Goal: Transaction & Acquisition: Purchase product/service

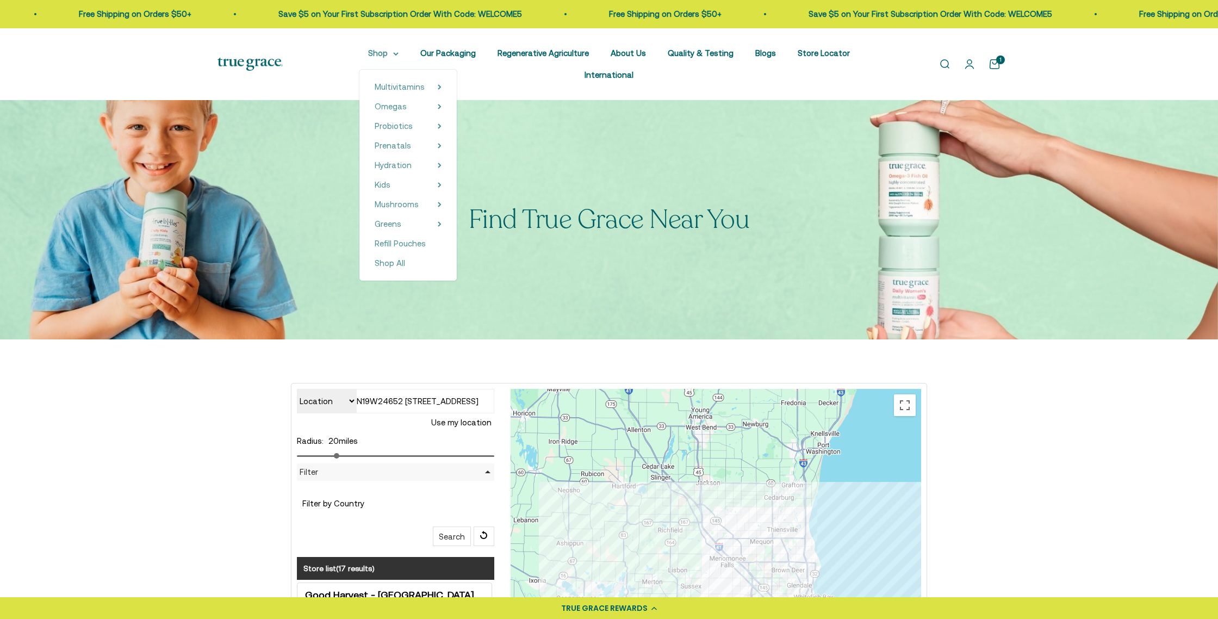
click at [368, 51] on summary "Shop" at bounding box center [383, 53] width 30 height 13
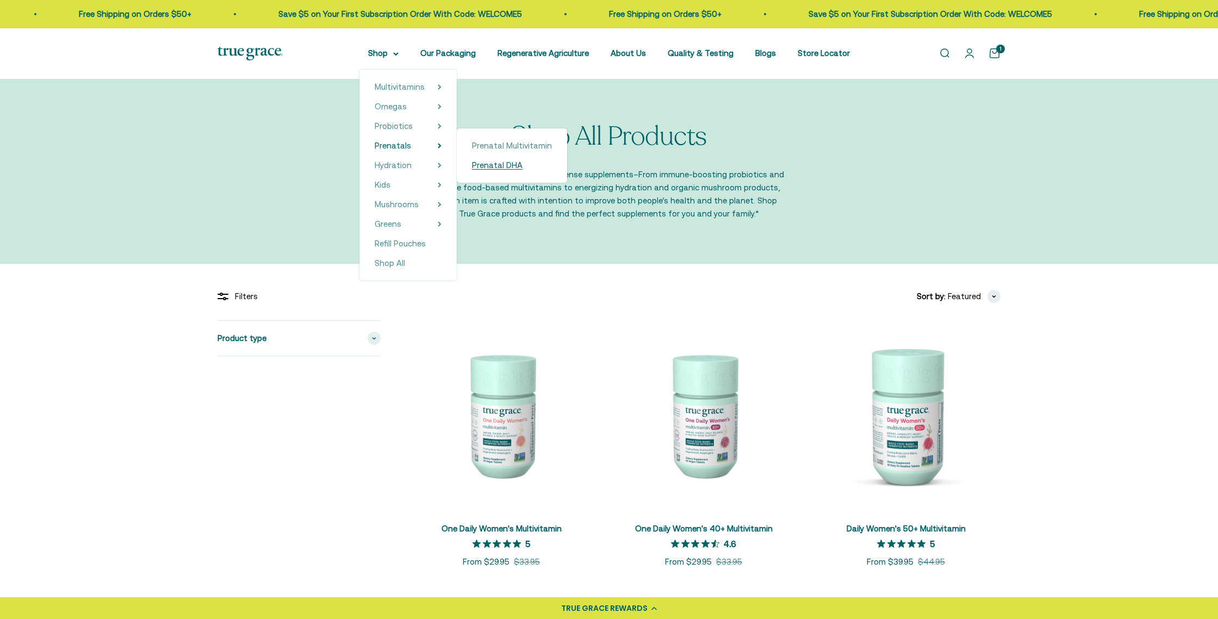
click at [487, 164] on span "Prenatal DHA" at bounding box center [497, 164] width 51 height 9
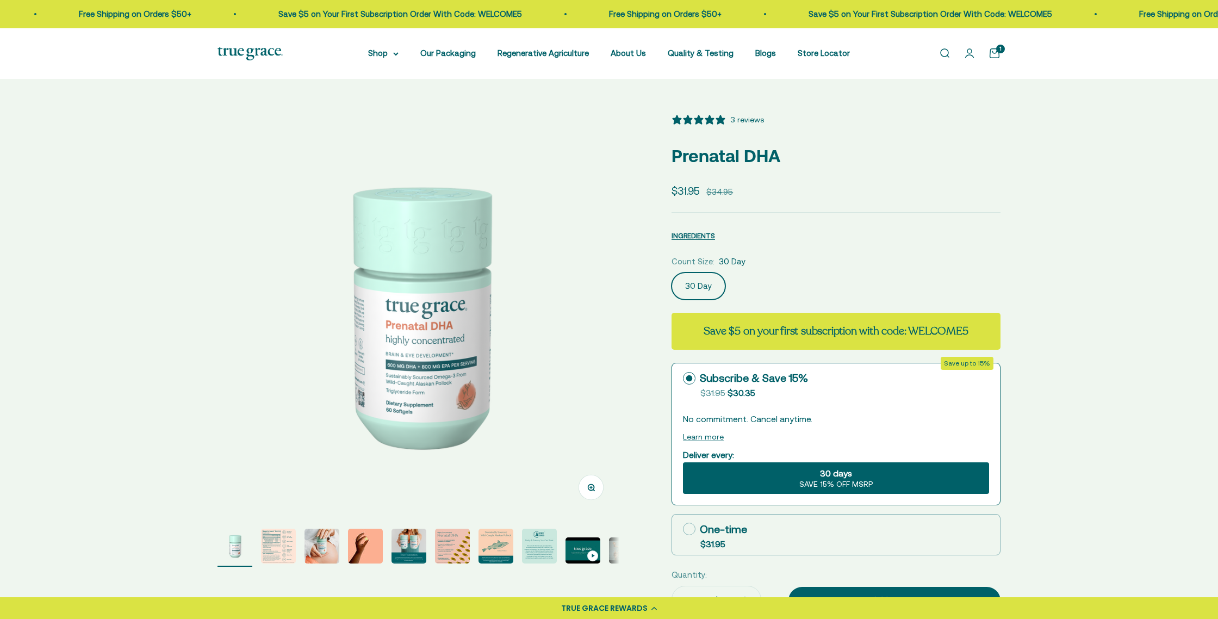
select select "3"
click at [405, 555] on img "Go to item 5" at bounding box center [409, 546] width 35 height 35
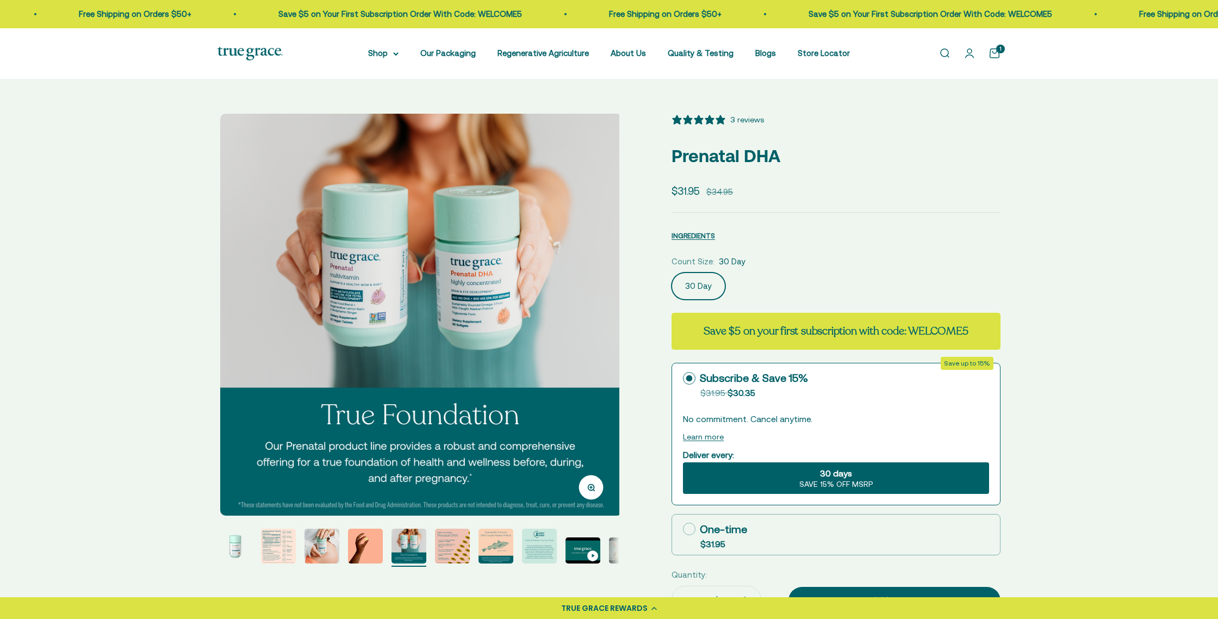
scroll to position [0, 1660]
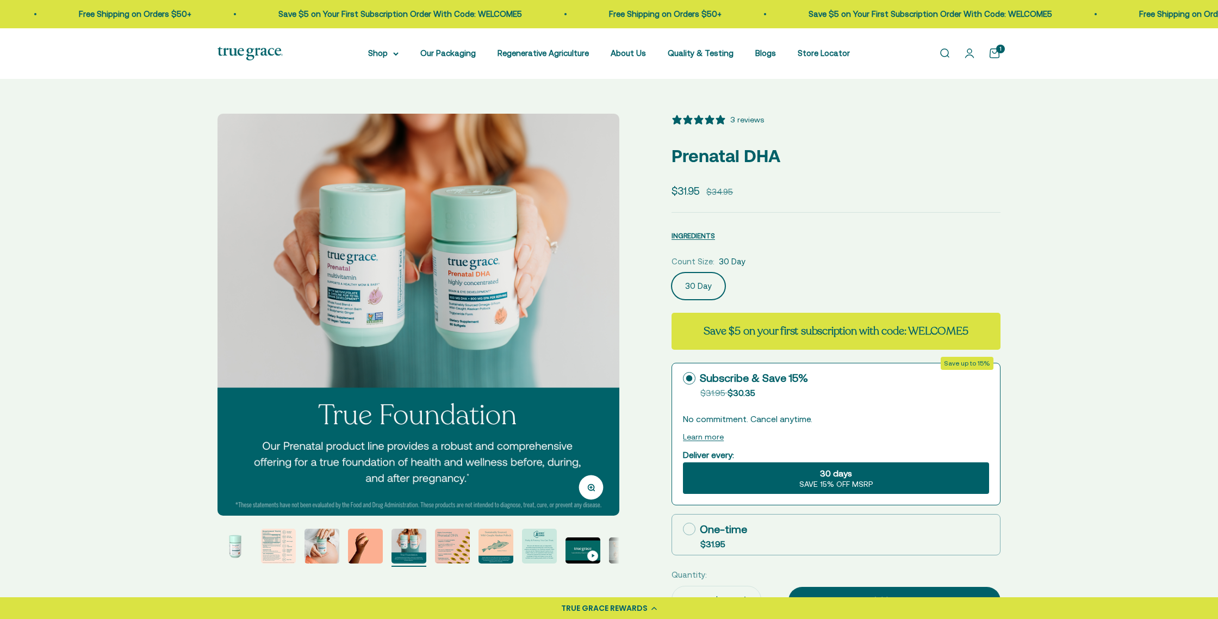
click at [314, 550] on img "Go to item 3" at bounding box center [322, 546] width 35 height 35
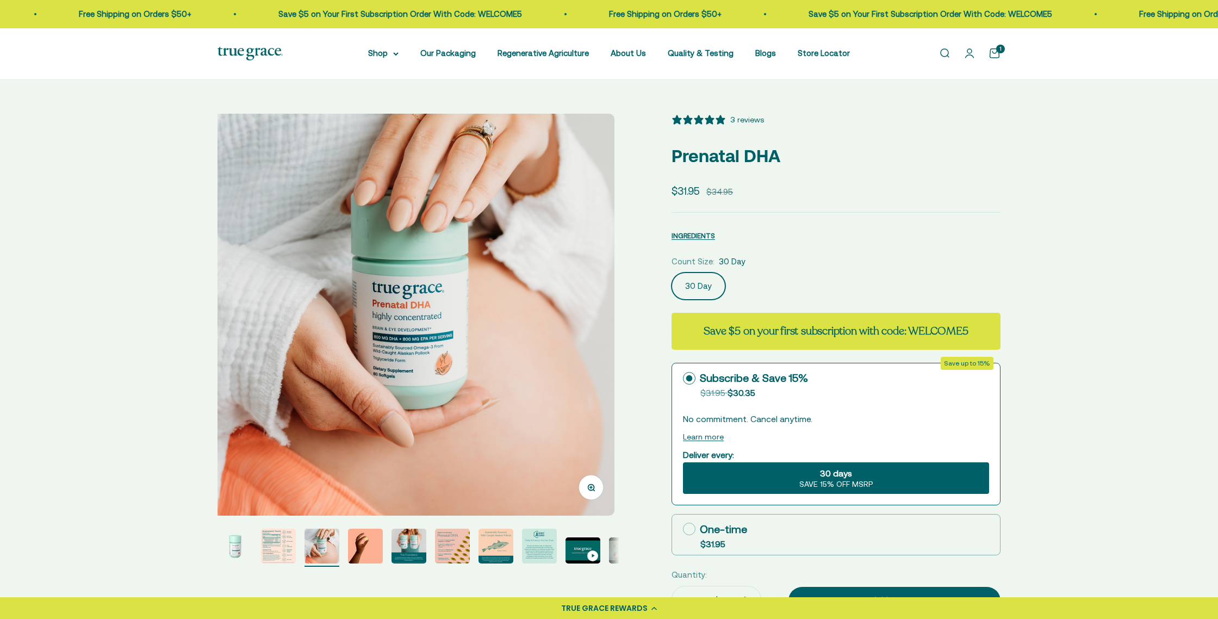
scroll to position [0, 830]
